Goal: Browse casually

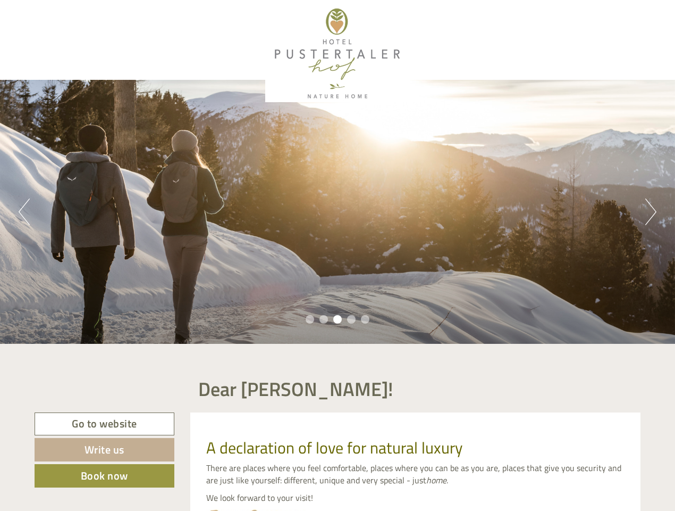
click at [338, 255] on div "Previous Next 1 2 3 4 5" at bounding box center [337, 212] width 675 height 264
click at [24, 212] on button "Previous" at bounding box center [24, 211] width 11 height 27
click at [338, 212] on div "Previous Next 1 2 3 4 5" at bounding box center [337, 212] width 675 height 264
click at [651, 212] on button "Next" at bounding box center [651, 211] width 11 height 27
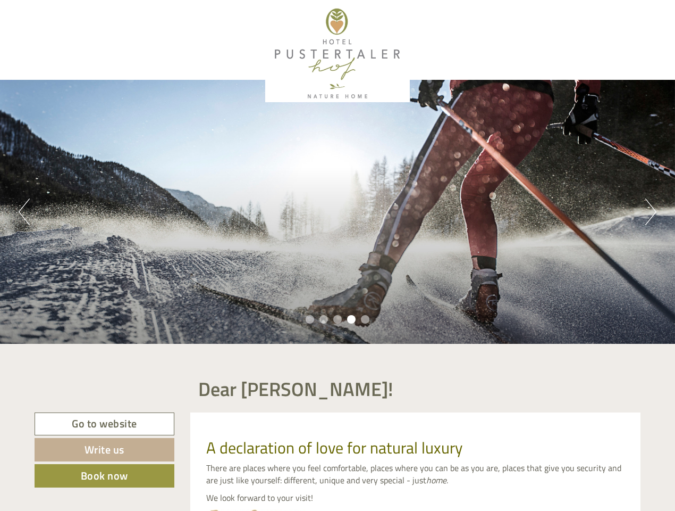
click at [310, 319] on li "1" at bounding box center [310, 319] width 9 height 9
click at [324, 319] on li "2" at bounding box center [324, 319] width 9 height 9
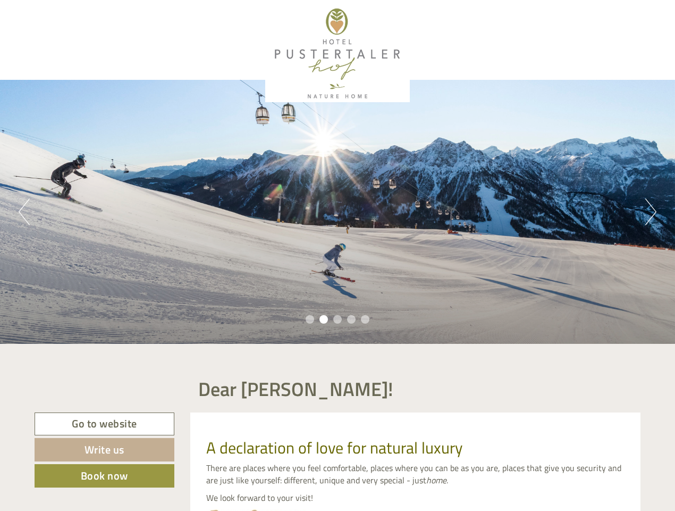
click at [338, 319] on li "3" at bounding box center [337, 319] width 9 height 9
click at [352, 319] on li "4" at bounding box center [351, 319] width 9 height 9
click at [365, 319] on li "5" at bounding box center [365, 319] width 9 height 9
